Goal: Use online tool/utility: Use online tool/utility

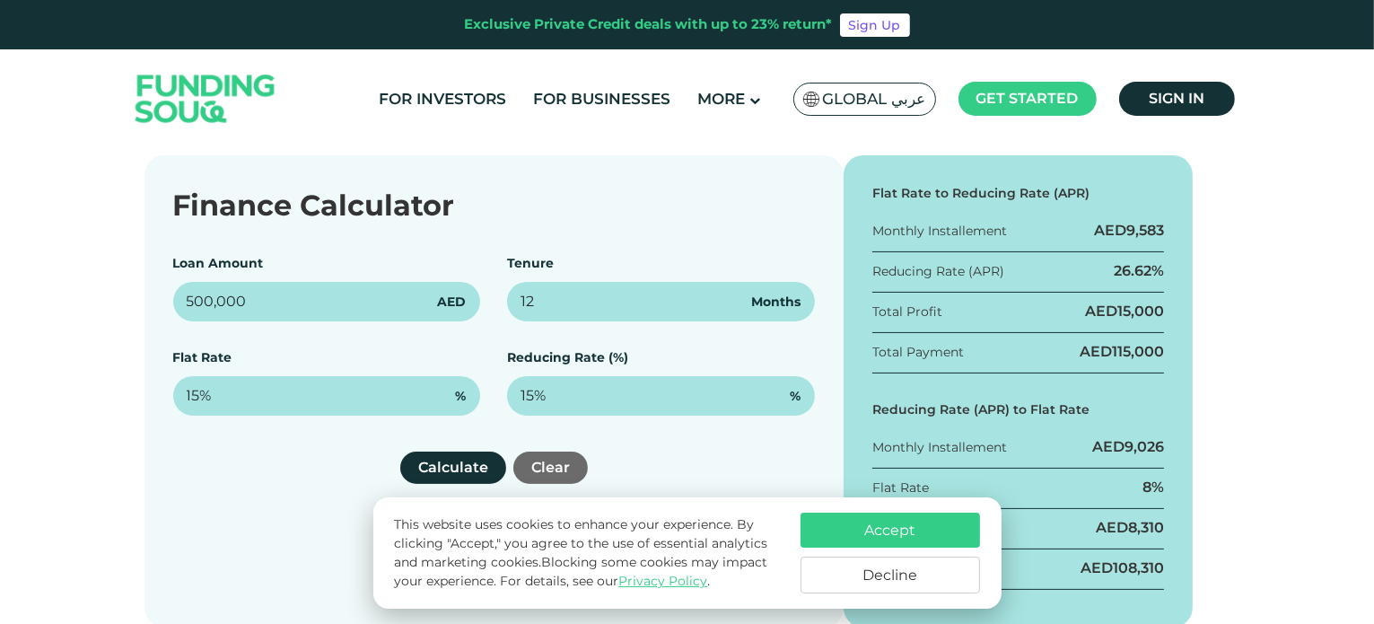
type input "500,000"
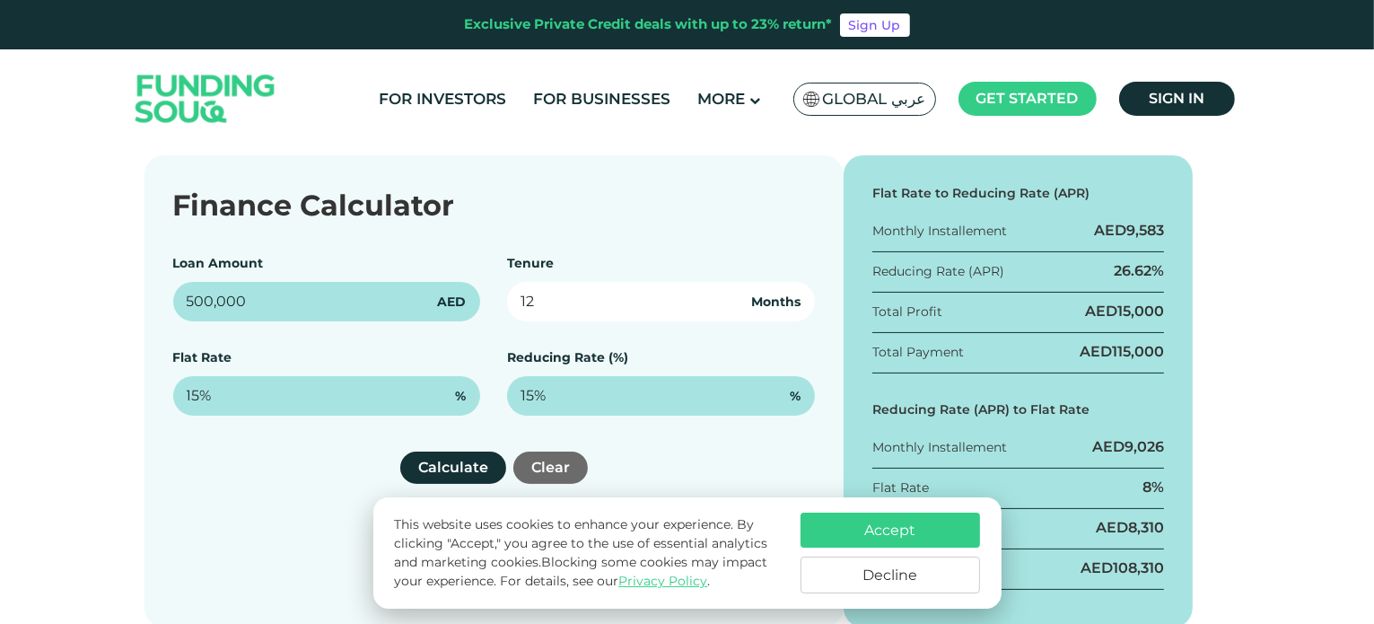
drag, startPoint x: 557, startPoint y: 294, endPoint x: 477, endPoint y: 295, distance: 79.9
click at [477, 295] on div "Loan Amount 500,000 AED Tenure 12 Months Flat Rate 15% % Reducing Rate (%) 15% %" at bounding box center [494, 335] width 642 height 162
type input "48"
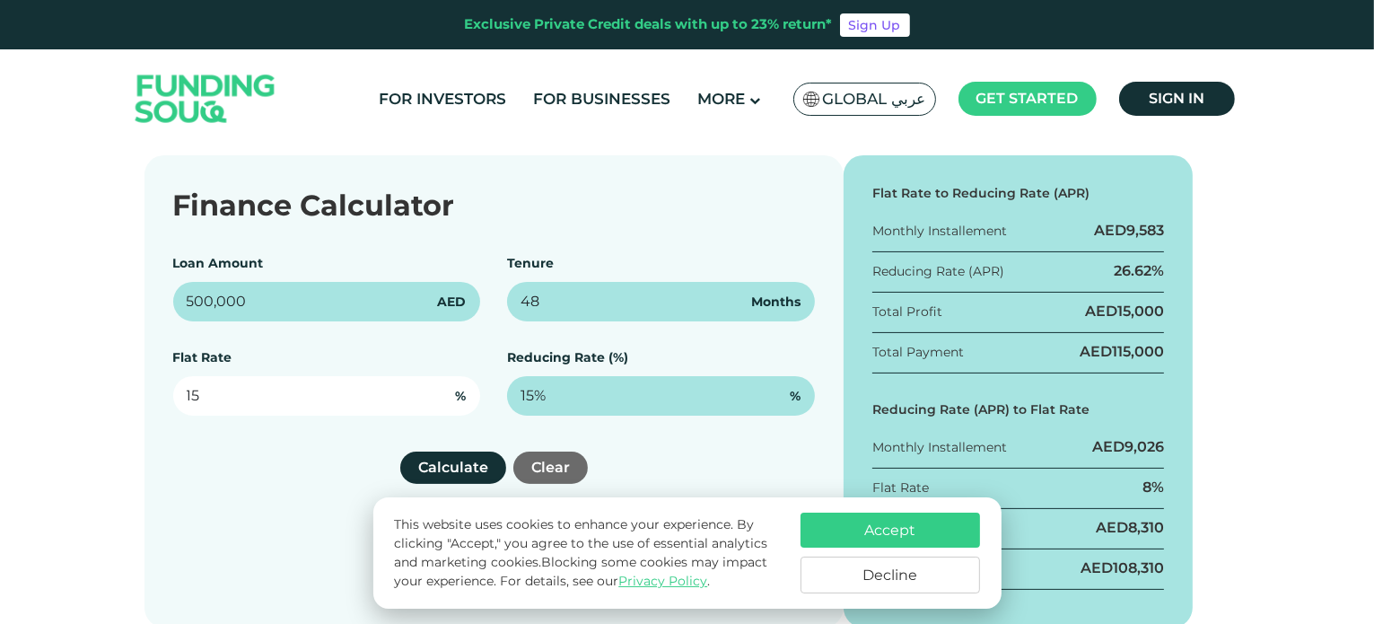
click at [280, 390] on input "15" at bounding box center [327, 395] width 308 height 39
type input "1"
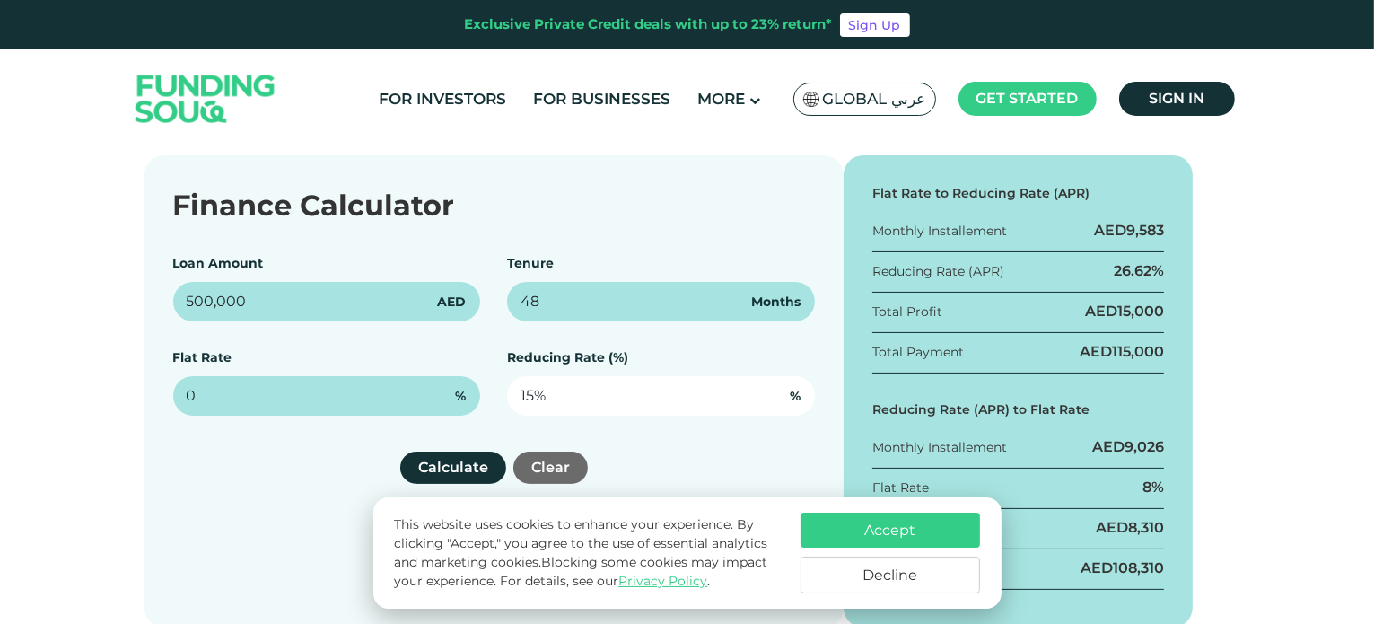
type input "0%"
click at [600, 397] on input "15" at bounding box center [661, 395] width 308 height 39
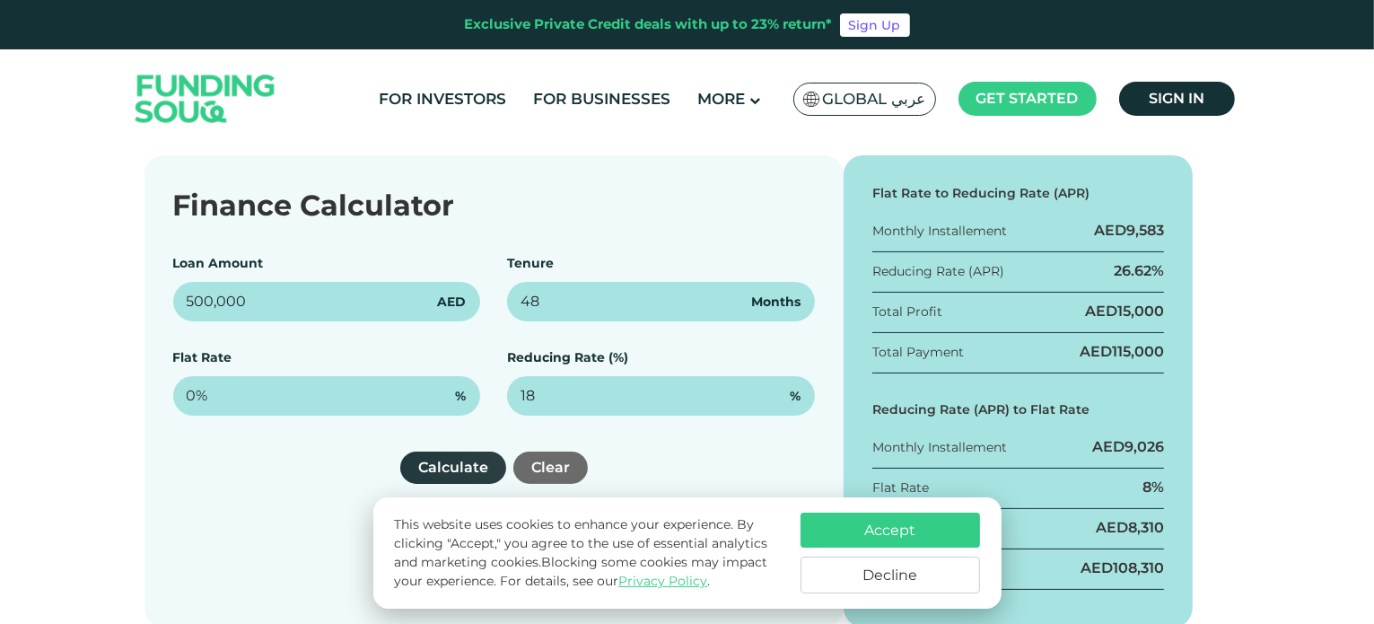
type input "18%"
click at [460, 479] on button "Calculate" at bounding box center [453, 467] width 106 height 32
click at [898, 579] on button "Decline" at bounding box center [891, 574] width 180 height 37
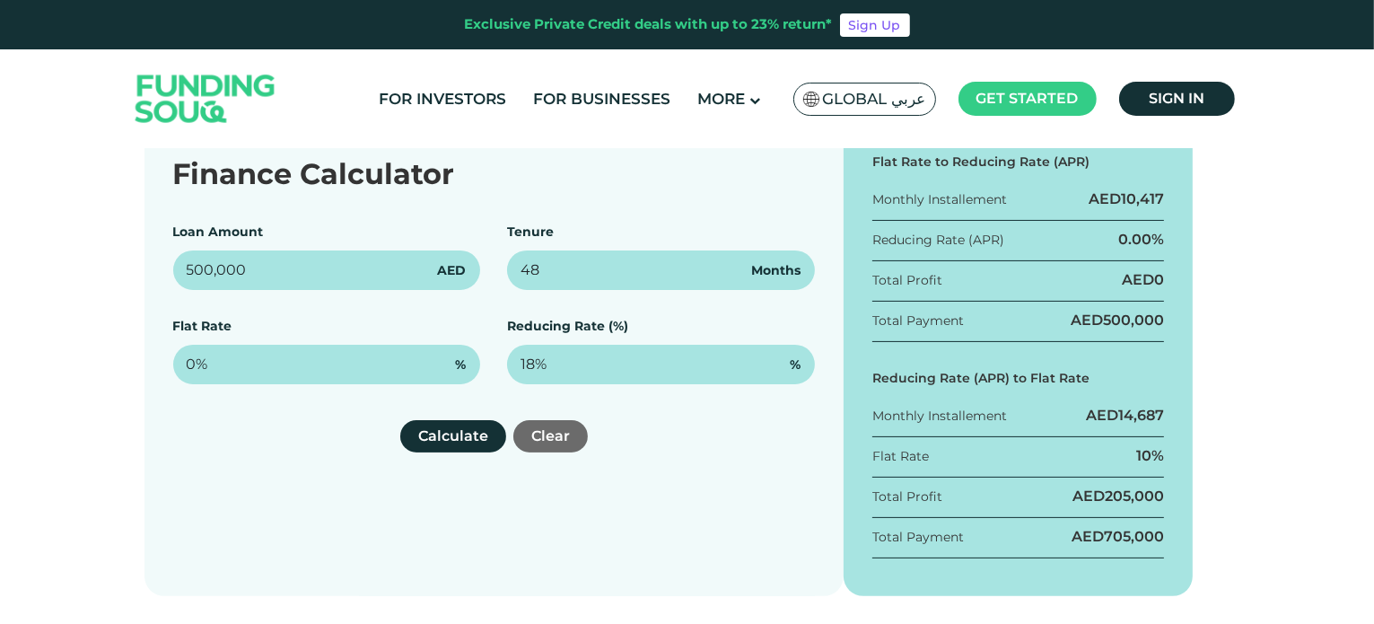
scroll to position [267, 0]
